Goal: Task Accomplishment & Management: Complete application form

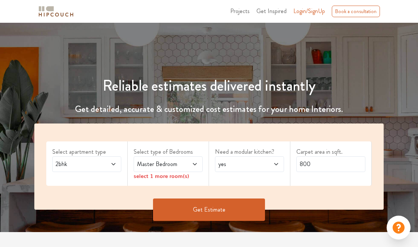
scroll to position [45, 0]
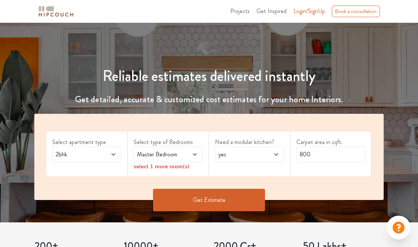
click at [116, 152] on icon at bounding box center [114, 155] width 6 height 6
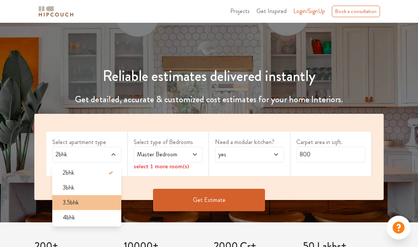
click at [75, 206] on span "3.5bhk" at bounding box center [71, 202] width 16 height 9
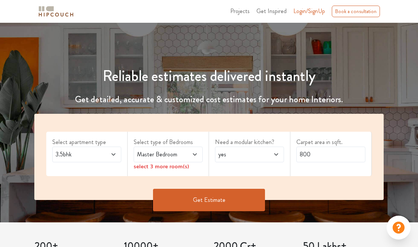
click at [197, 155] on icon at bounding box center [195, 155] width 6 height 6
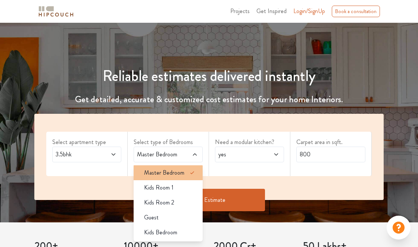
click at [181, 171] on span "Master Bedroom" at bounding box center [164, 172] width 40 height 9
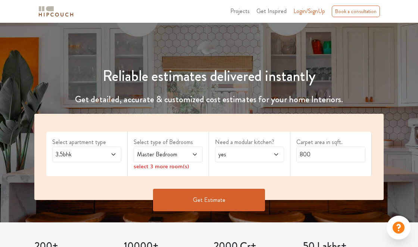
click at [194, 156] on icon at bounding box center [195, 155] width 6 height 6
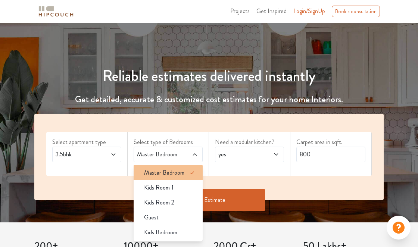
click at [184, 172] on div "Master Bedroom" at bounding box center [170, 172] width 65 height 9
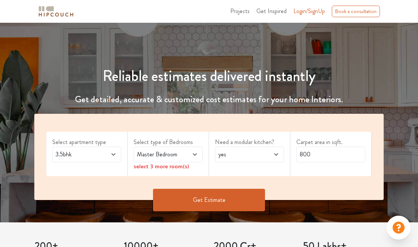
click at [181, 168] on div "select 3 more room(s)" at bounding box center [168, 166] width 69 height 8
click at [198, 155] on icon at bounding box center [195, 155] width 6 height 6
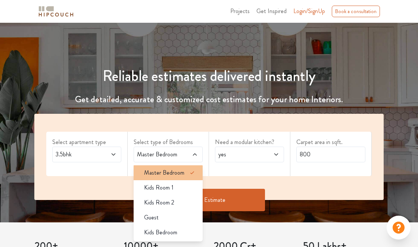
click at [179, 177] on li "Master Bedroom" at bounding box center [168, 172] width 69 height 15
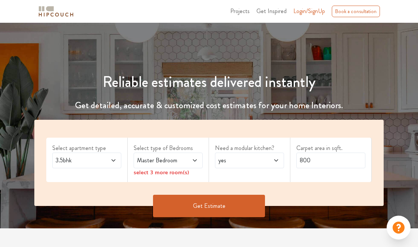
click at [178, 176] on div "select 3 more room(s)" at bounding box center [168, 172] width 69 height 8
click at [187, 173] on div "select 3 more room(s)" at bounding box center [168, 172] width 69 height 8
click at [197, 160] on icon at bounding box center [195, 161] width 6 height 6
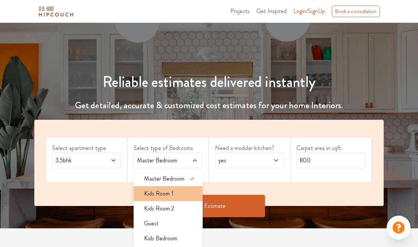
click at [171, 193] on span "Kids Room 1" at bounding box center [159, 193] width 30 height 9
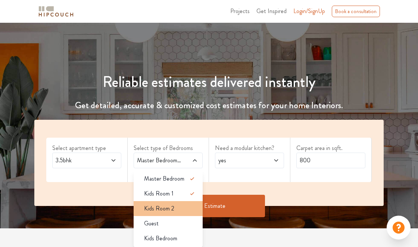
click at [173, 206] on span "Kids Room 2" at bounding box center [159, 208] width 30 height 9
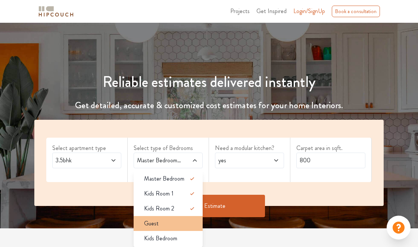
click at [161, 224] on div "Guest" at bounding box center [170, 223] width 65 height 9
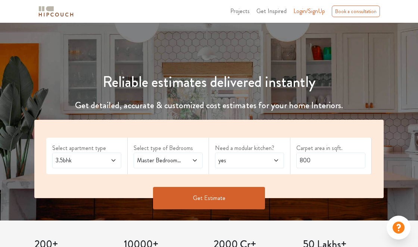
click at [198, 164] on span at bounding box center [190, 160] width 16 height 9
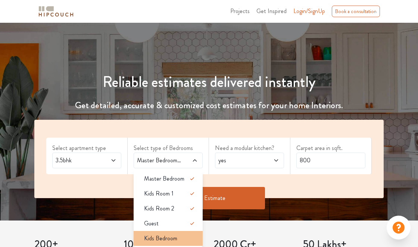
click at [182, 238] on div "Kids Bedroom" at bounding box center [170, 238] width 65 height 9
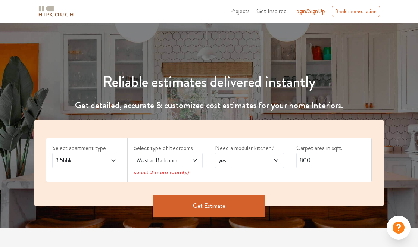
click at [195, 162] on icon at bounding box center [195, 161] width 6 height 6
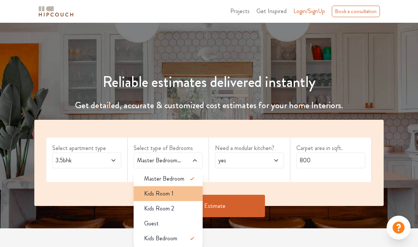
click at [188, 194] on div "Kids Room 1" at bounding box center [170, 193] width 65 height 9
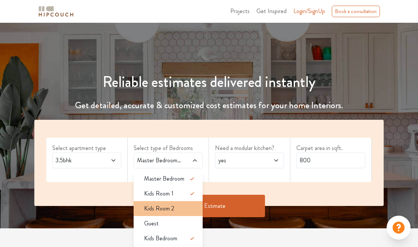
click at [187, 207] on div "Kids Room 2" at bounding box center [170, 208] width 65 height 9
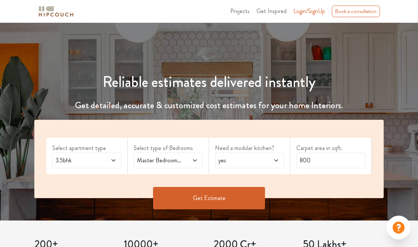
click at [280, 160] on div "yes" at bounding box center [249, 161] width 69 height 16
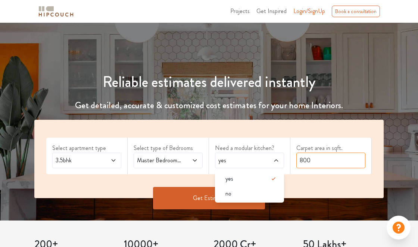
click at [347, 158] on input "800" at bounding box center [331, 161] width 69 height 16
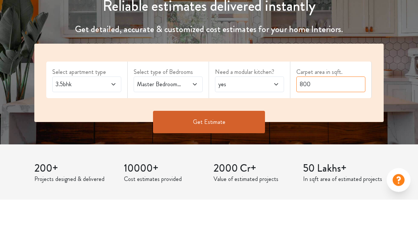
scroll to position [68, 0]
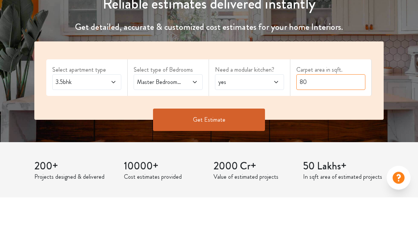
type input "8"
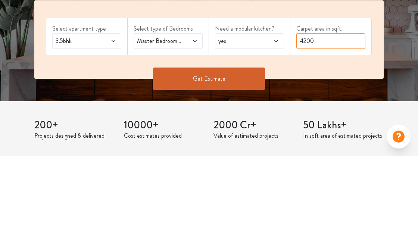
type input "4200"
click at [228, 170] on button "Get Estimate" at bounding box center [209, 170] width 112 height 22
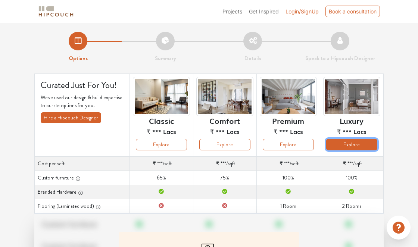
click at [369, 146] on button "Explore" at bounding box center [351, 145] width 51 height 12
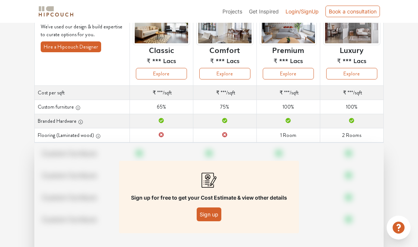
scroll to position [71, 0]
click at [210, 217] on button "Sign up" at bounding box center [209, 215] width 25 height 14
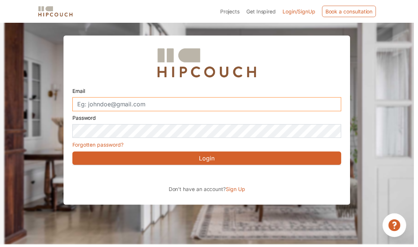
click at [99, 98] on input "Email" at bounding box center [209, 105] width 272 height 14
type input "chetan3388@yahoo.com"
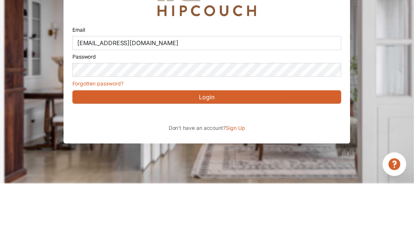
click at [258, 153] on button "Login" at bounding box center [209, 159] width 272 height 13
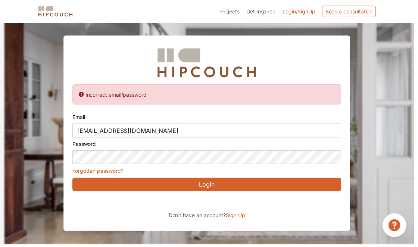
click at [260, 85] on div "Incorrect email/password" at bounding box center [209, 95] width 272 height 21
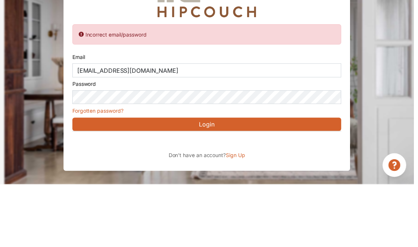
click at [282, 180] on button "Login" at bounding box center [209, 186] width 272 height 13
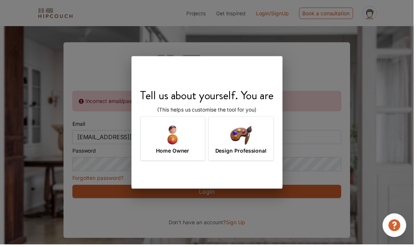
scroll to position [23, 0]
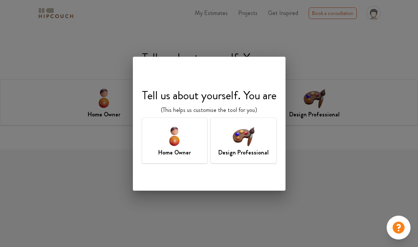
click at [187, 143] on div "Home Owner" at bounding box center [175, 141] width 66 height 46
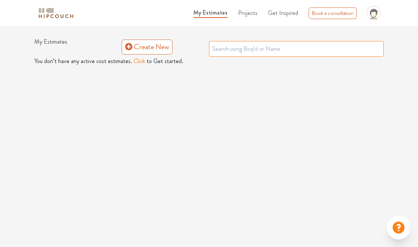
click at [364, 46] on input "text" at bounding box center [296, 49] width 175 height 16
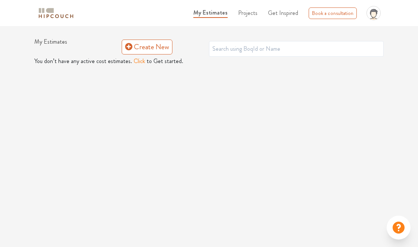
click at [134, 57] on button "Click" at bounding box center [140, 61] width 12 height 9
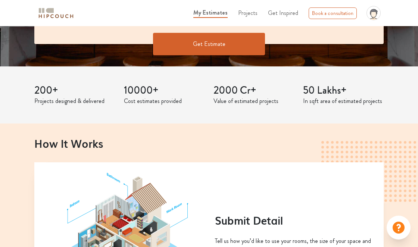
scroll to position [204, 0]
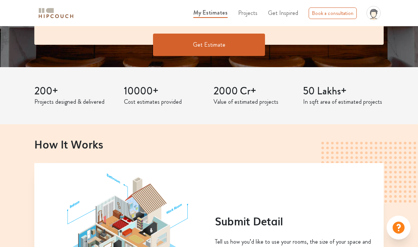
click at [343, 106] on p "In sqft area of estimated projects" at bounding box center [343, 101] width 81 height 9
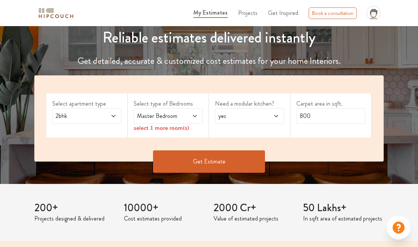
scroll to position [0, 0]
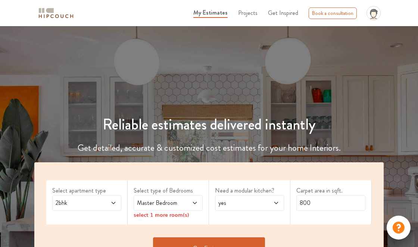
click at [286, 13] on span "Get Inspired" at bounding box center [283, 13] width 30 height 9
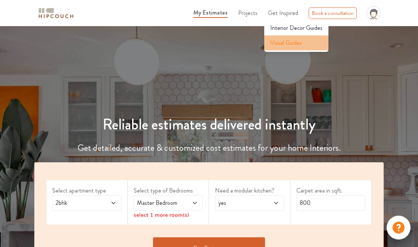
click at [294, 43] on span "Visual Guides" at bounding box center [286, 42] width 32 height 9
